Goal: Task Accomplishment & Management: Complete application form

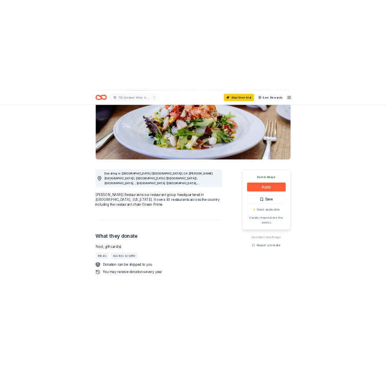
scroll to position [81, 0]
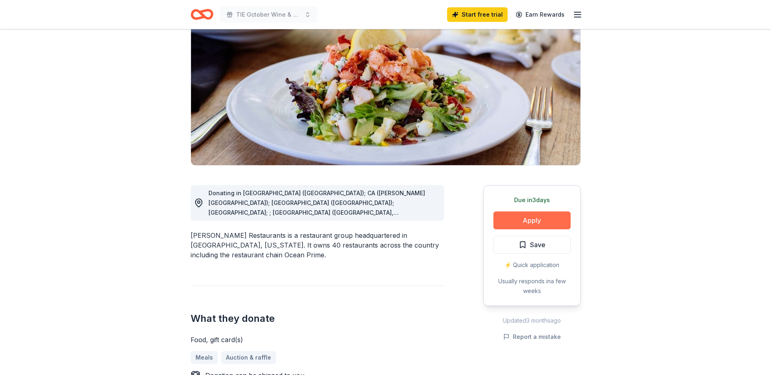
click at [527, 220] on button "Apply" at bounding box center [531, 221] width 77 height 18
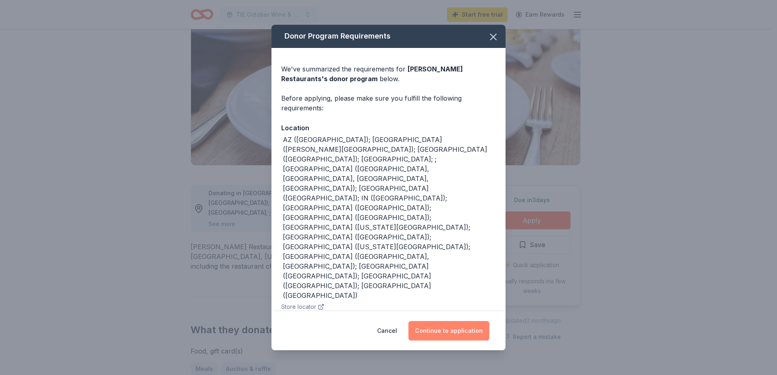
click at [442, 332] on button "Continue to application" at bounding box center [448, 330] width 81 height 19
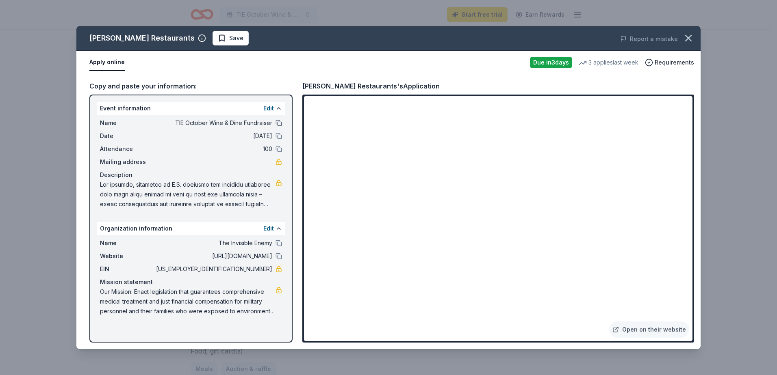
click at [280, 123] on button at bounding box center [278, 123] width 6 height 6
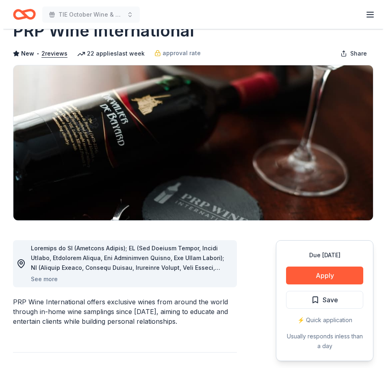
scroll to position [41, 0]
